Goal: Contribute content: Add original content to the website for others to see

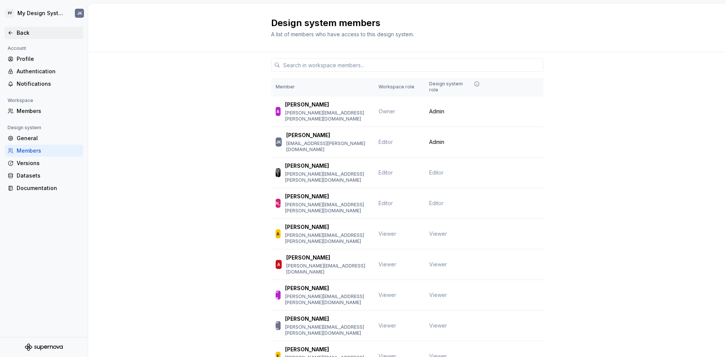
click at [39, 36] on div "Back" at bounding box center [49, 33] width 64 height 8
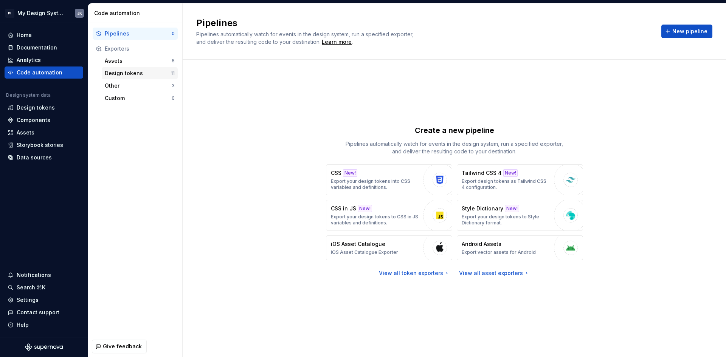
click at [114, 75] on div "Design tokens" at bounding box center [138, 74] width 66 height 8
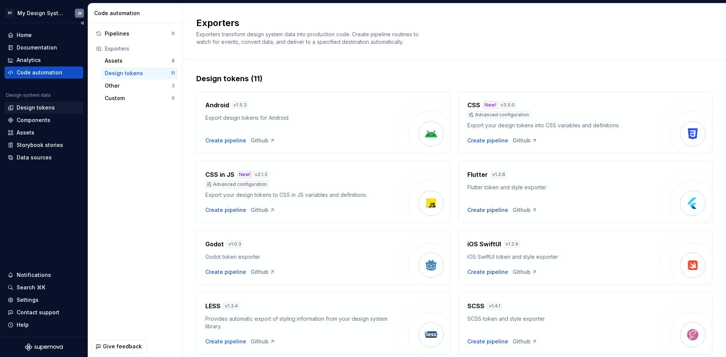
click at [58, 107] on div "Design tokens" at bounding box center [44, 108] width 73 height 8
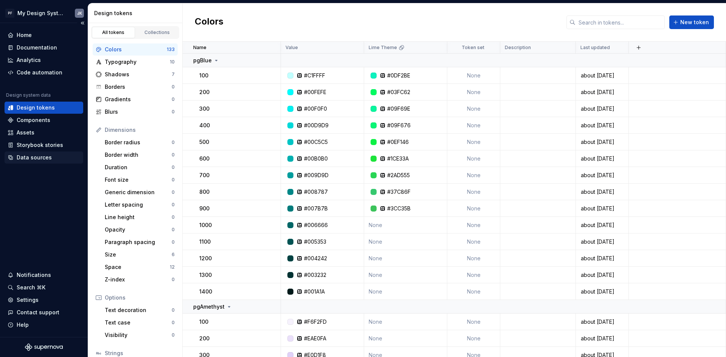
click at [39, 156] on div "Data sources" at bounding box center [34, 158] width 35 height 8
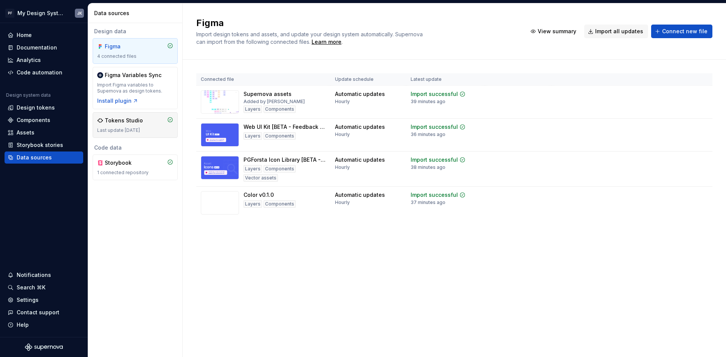
click at [155, 130] on div "Last update 1 year ago" at bounding box center [135, 130] width 76 height 6
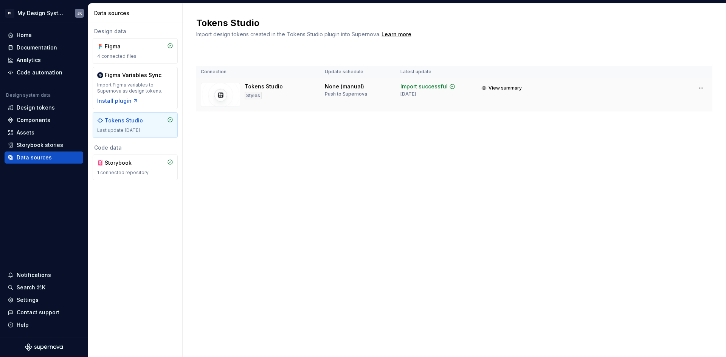
click at [271, 95] on div "Tokens Studio Styles" at bounding box center [264, 95] width 38 height 24
click at [41, 296] on div "Settings" at bounding box center [44, 300] width 79 height 12
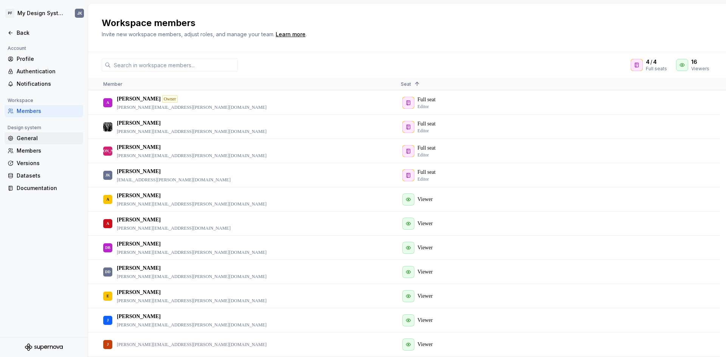
click at [37, 141] on div "General" at bounding box center [49, 139] width 64 height 8
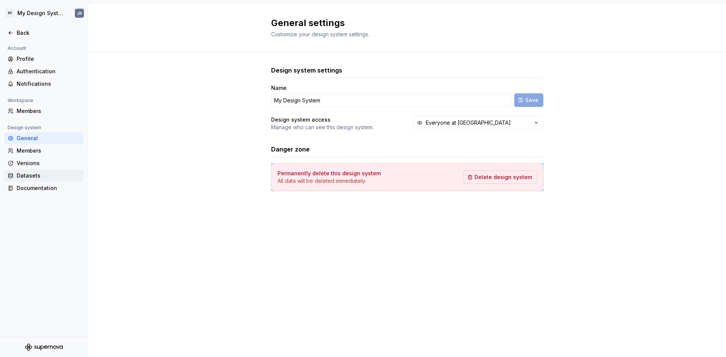
click at [46, 174] on div "Datasets" at bounding box center [49, 176] width 64 height 8
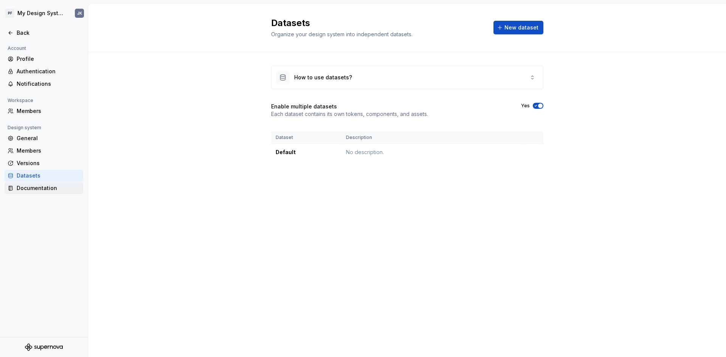
click at [49, 186] on div "Documentation" at bounding box center [49, 188] width 64 height 8
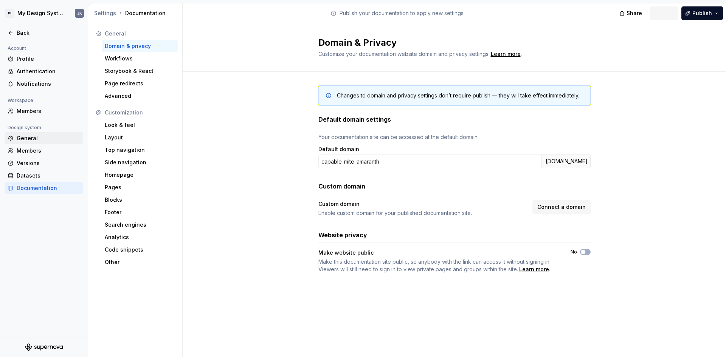
click at [45, 144] on div "General" at bounding box center [44, 138] width 79 height 12
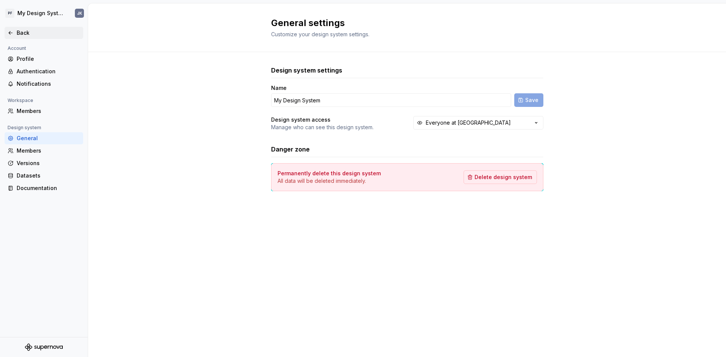
click at [23, 34] on div "Back" at bounding box center [49, 33] width 64 height 8
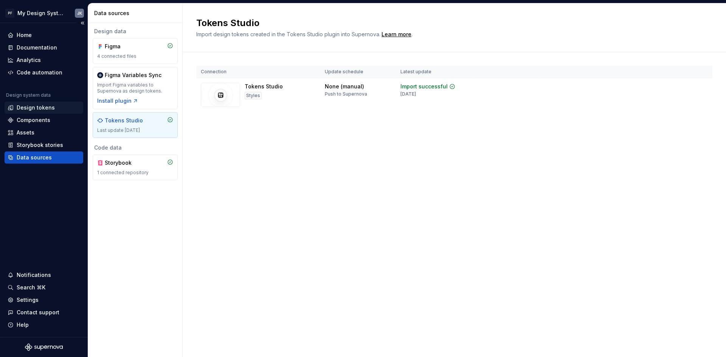
click at [44, 106] on div "Design tokens" at bounding box center [36, 108] width 38 height 8
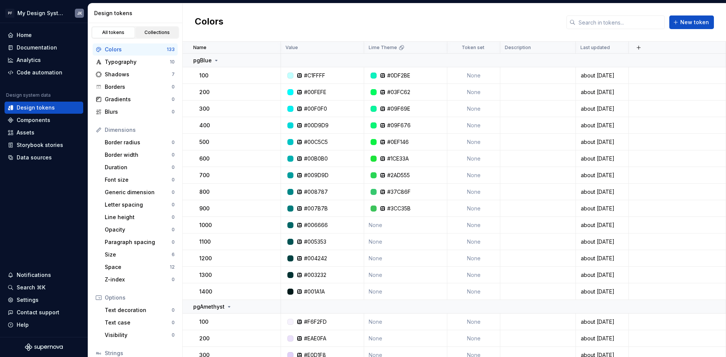
click at [159, 33] on div "Collections" at bounding box center [157, 32] width 38 height 6
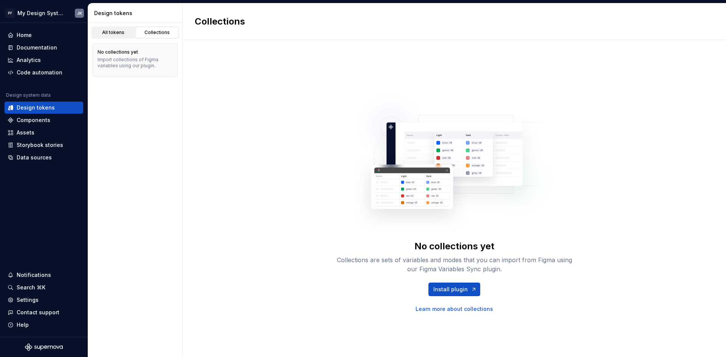
click at [122, 34] on div "All tokens" at bounding box center [114, 32] width 38 height 6
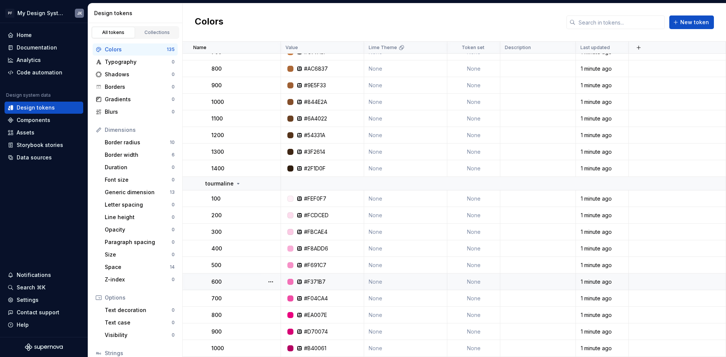
scroll to position [1323, 0]
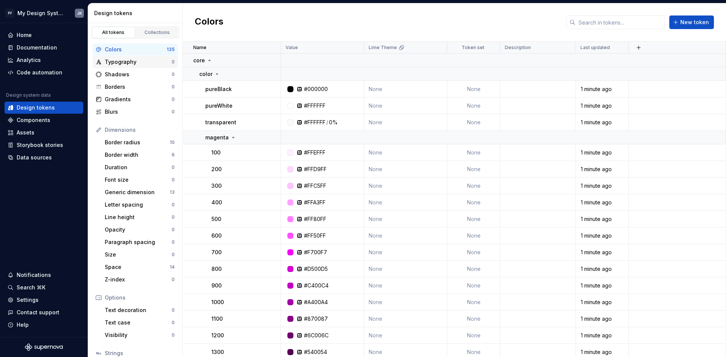
click at [120, 60] on div "Typography" at bounding box center [138, 62] width 67 height 8
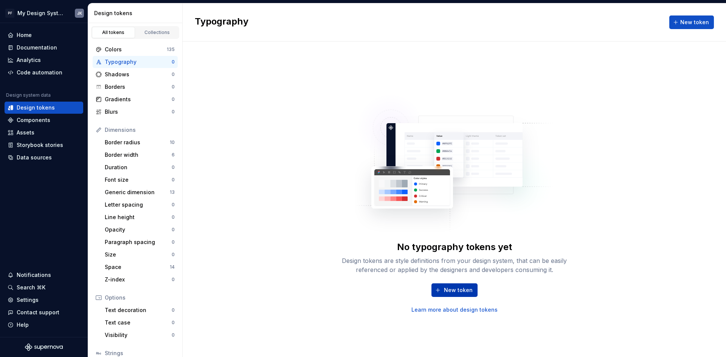
click at [463, 290] on span "New token" at bounding box center [458, 291] width 29 height 8
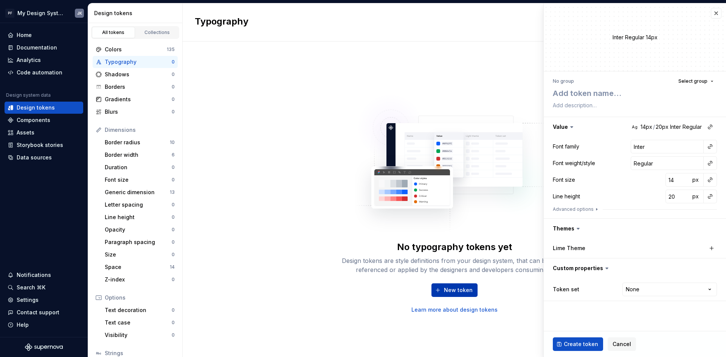
type textarea "*"
click at [579, 209] on button "Advanced options" at bounding box center [576, 209] width 47 height 6
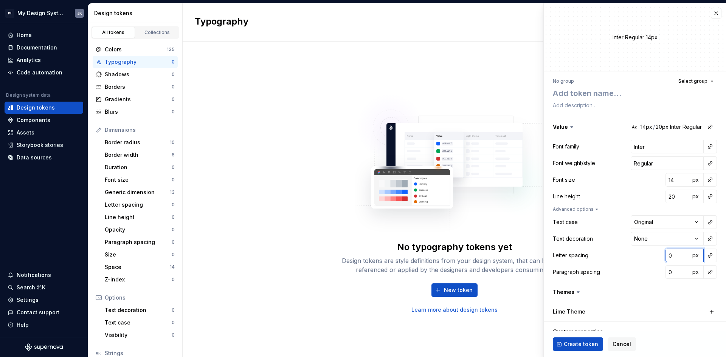
click at [682, 255] on input "0" at bounding box center [677, 256] width 25 height 14
type textarea "*"
type input "-1"
click at [629, 264] on div "**********" at bounding box center [635, 245] width 164 height 67
click at [670, 258] on input "-1" at bounding box center [677, 256] width 25 height 14
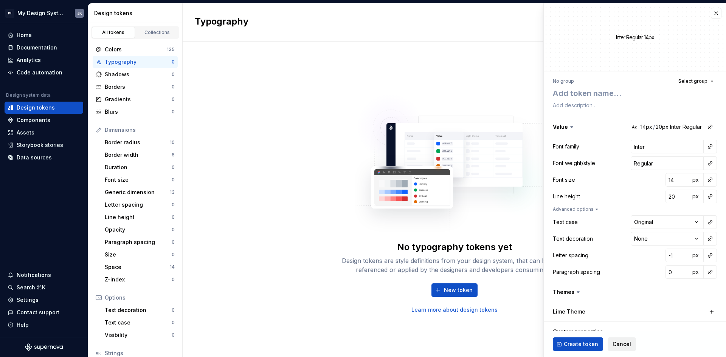
click at [623, 343] on span "Cancel" at bounding box center [621, 345] width 19 height 8
